Goal: Browse casually: Explore the website without a specific task or goal

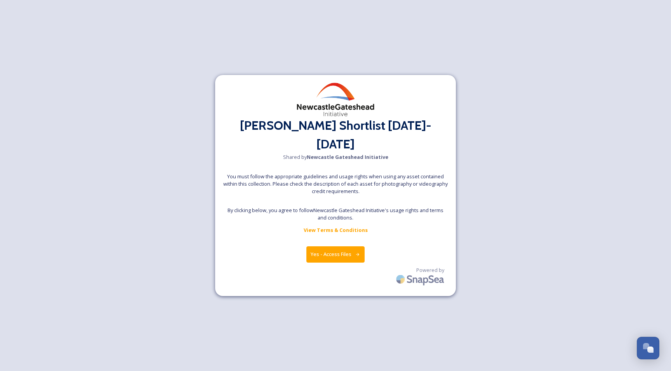
click at [344, 246] on button "Yes - Access Files" at bounding box center [335, 254] width 58 height 16
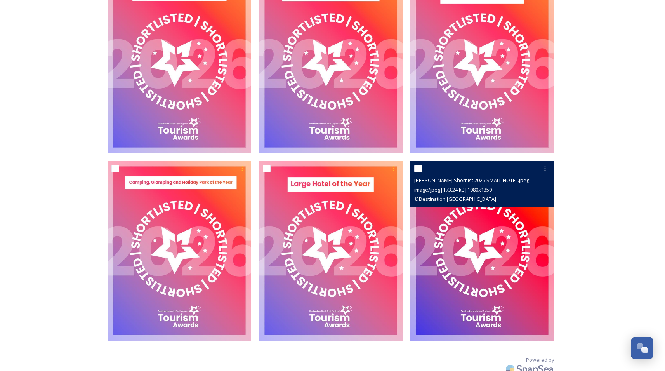
scroll to position [3111, 0]
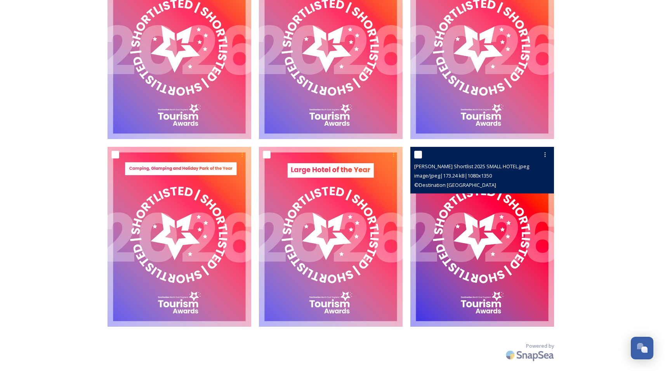
click at [487, 271] on img at bounding box center [482, 237] width 144 height 180
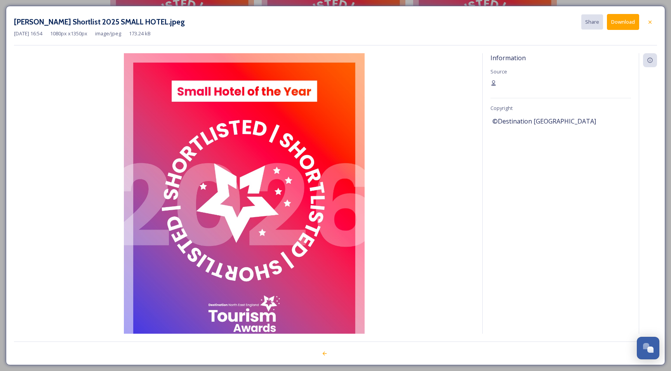
click at [627, 26] on button "Download" at bounding box center [623, 22] width 32 height 16
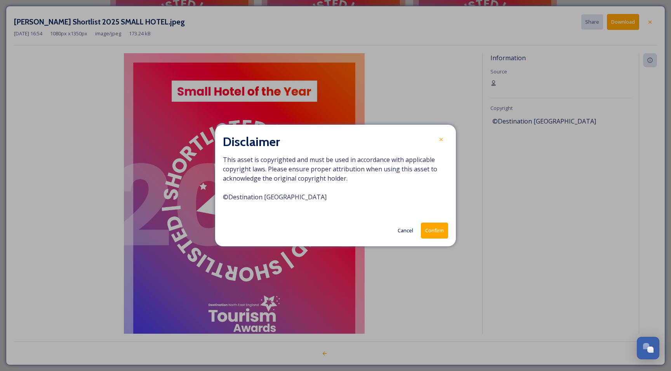
click at [408, 230] on button "Cancel" at bounding box center [405, 230] width 23 height 15
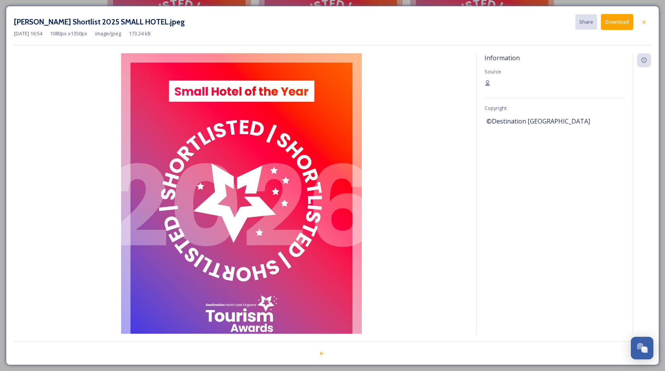
click at [651, 18] on div at bounding box center [644, 22] width 14 height 14
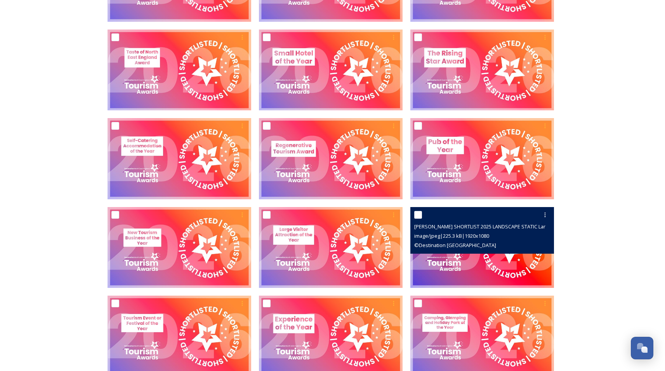
scroll to position [196, 0]
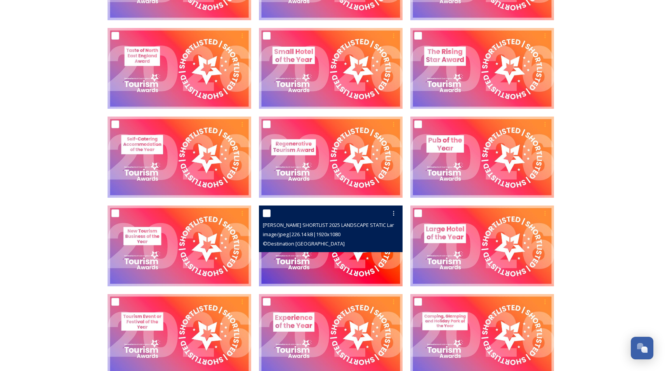
click at [325, 263] on img at bounding box center [331, 245] width 144 height 81
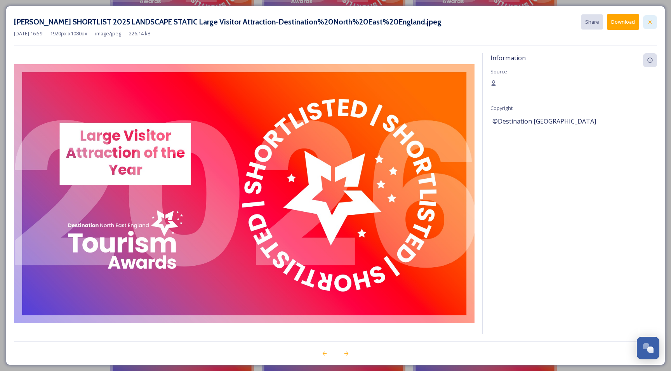
click at [651, 21] on icon at bounding box center [650, 22] width 6 height 6
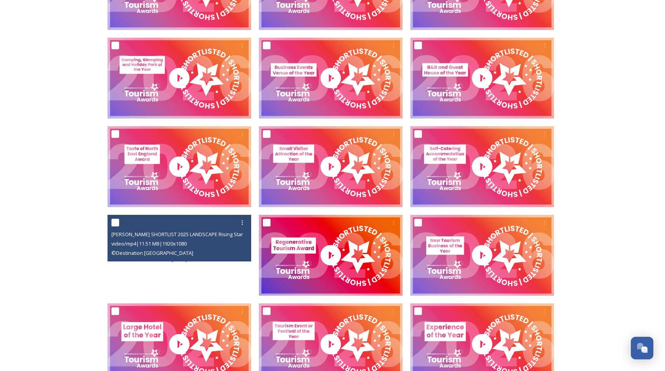
scroll to position [716, 0]
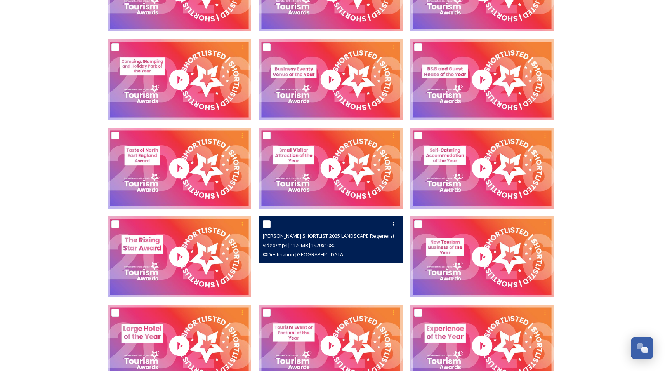
click at [337, 271] on video "NEETA SHORTLIST 2025 LANDSCAPE Regenerative.mp4" at bounding box center [331, 256] width 144 height 81
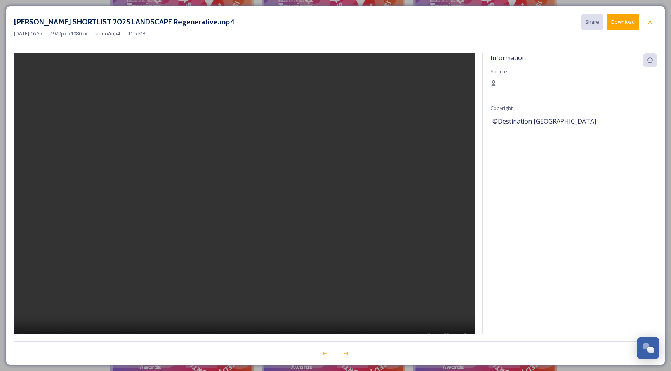
click at [242, 207] on video at bounding box center [244, 203] width 460 height 301
click at [653, 23] on icon at bounding box center [650, 22] width 6 height 6
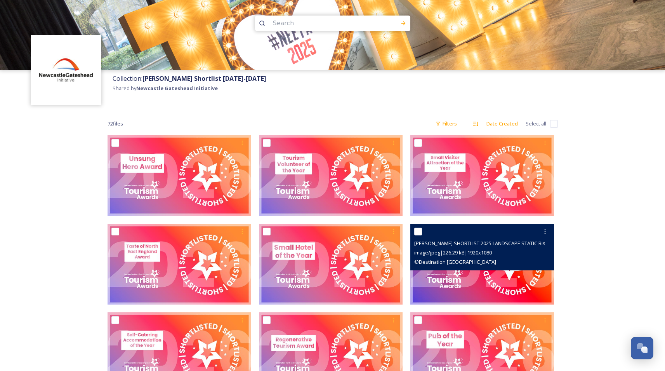
scroll to position [2, 0]
